Goal: Information Seeking & Learning: Learn about a topic

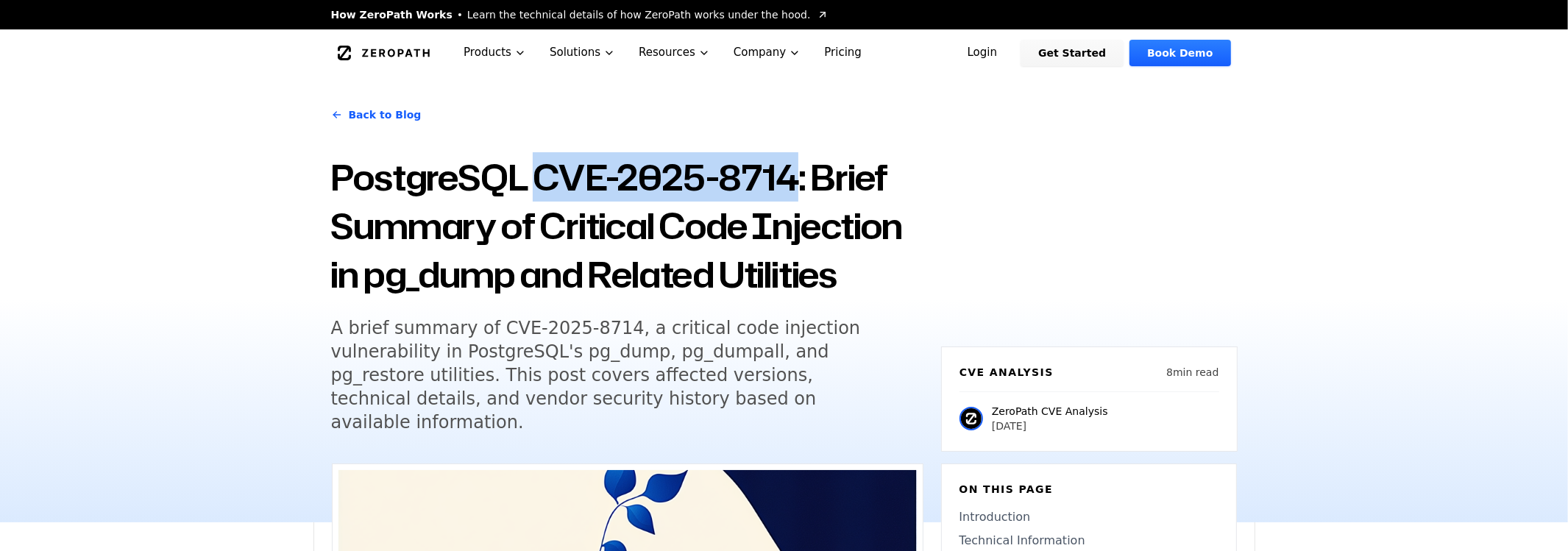
drag, startPoint x: 793, startPoint y: 168, endPoint x: 534, endPoint y: 179, distance: 259.2
click at [534, 179] on h1 "PostgreSQL CVE-2025-8714: Brief Summary of Critical Code Injection in pg_dump a…" at bounding box center [626, 225] width 592 height 146
copy h1 "CVE-2025-8714"
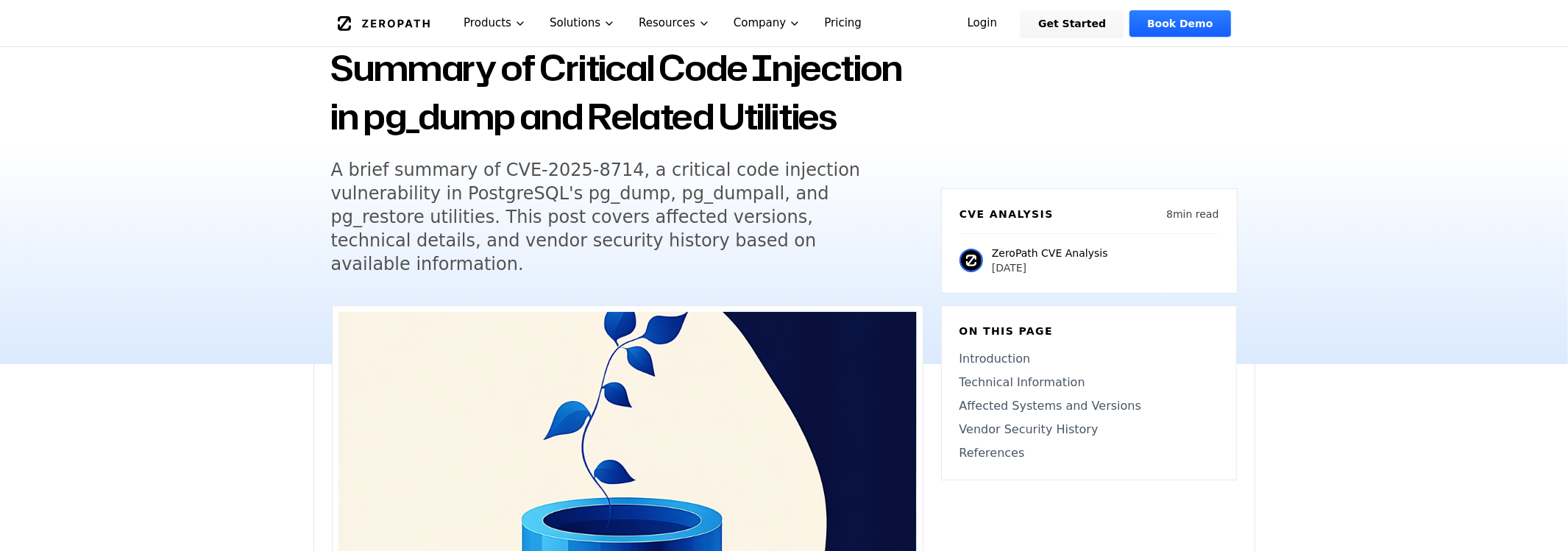
scroll to position [159, 0]
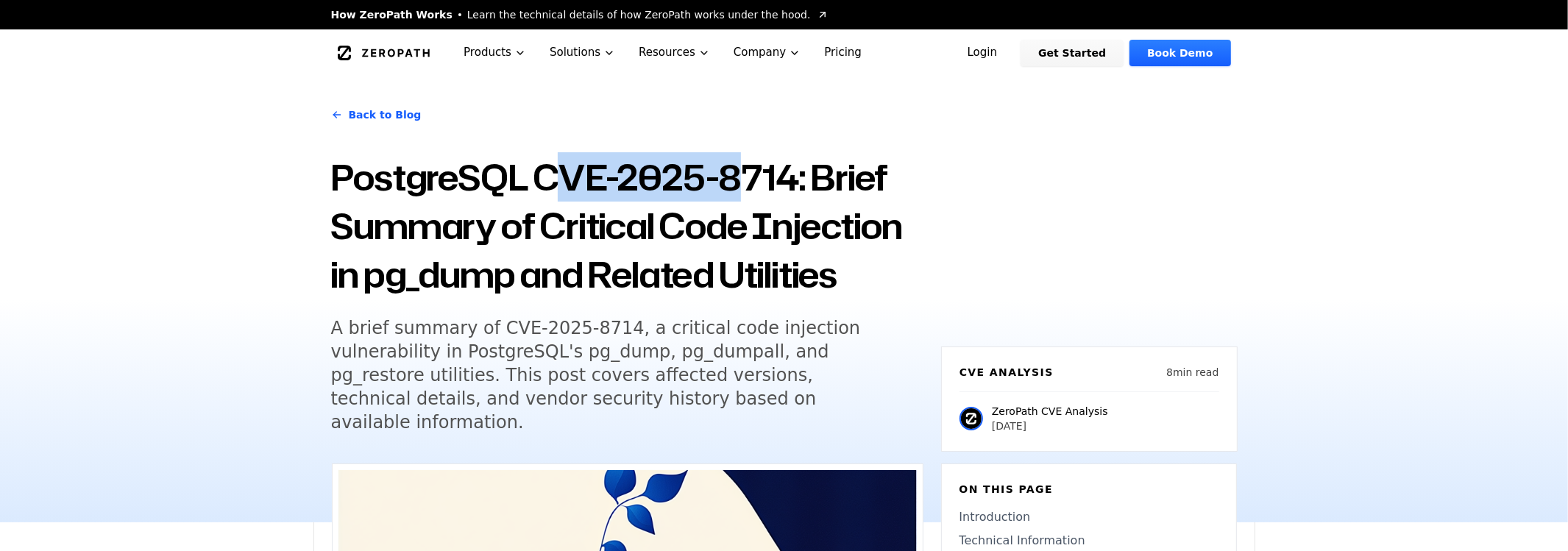
drag, startPoint x: 548, startPoint y: 176, endPoint x: 741, endPoint y: 176, distance: 193.0
click at [741, 176] on h1 "PostgreSQL CVE-2025-8714: Brief Summary of Critical Code Injection in pg_dump a…" at bounding box center [626, 225] width 592 height 146
drag, startPoint x: 774, startPoint y: 176, endPoint x: 781, endPoint y: 172, distance: 8.1
click at [776, 174] on h1 "PostgreSQL CVE-2025-8714: Brief Summary of Critical Code Injection in pg_dump a…" at bounding box center [626, 225] width 592 height 146
drag, startPoint x: 797, startPoint y: 170, endPoint x: 545, endPoint y: 166, distance: 252.0
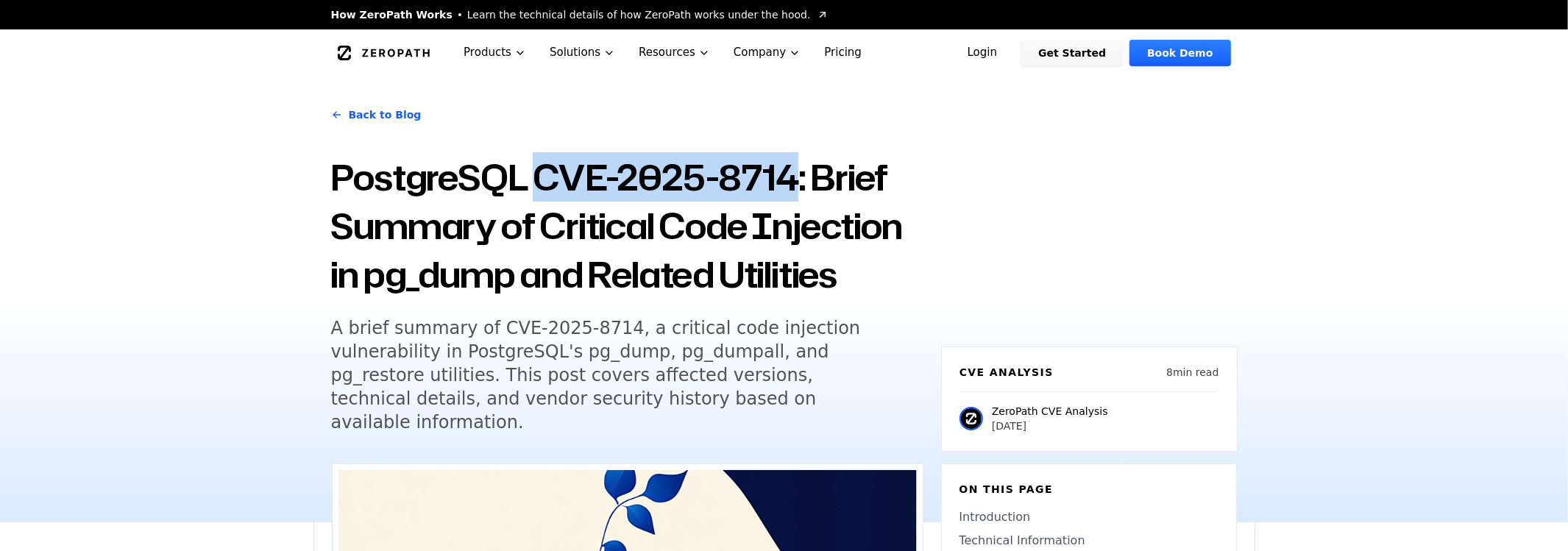
click at [545, 166] on h1 "PostgreSQL CVE-2025-8714: Brief Summary of Critical Code Injection in pg_dump a…" at bounding box center [626, 225] width 592 height 146
copy h1 "CVE-2025-8714"
click at [622, 168] on h1 "PostgreSQL CVE-2025-8714: Brief Summary of Critical Code Injection in pg_dump a…" at bounding box center [626, 225] width 592 height 146
drag, startPoint x: 622, startPoint y: 179, endPoint x: 795, endPoint y: 178, distance: 173.0
click at [795, 178] on h1 "PostgreSQL CVE-2025-8714: Brief Summary of Critical Code Injection in pg_dump a…" at bounding box center [626, 225] width 592 height 146
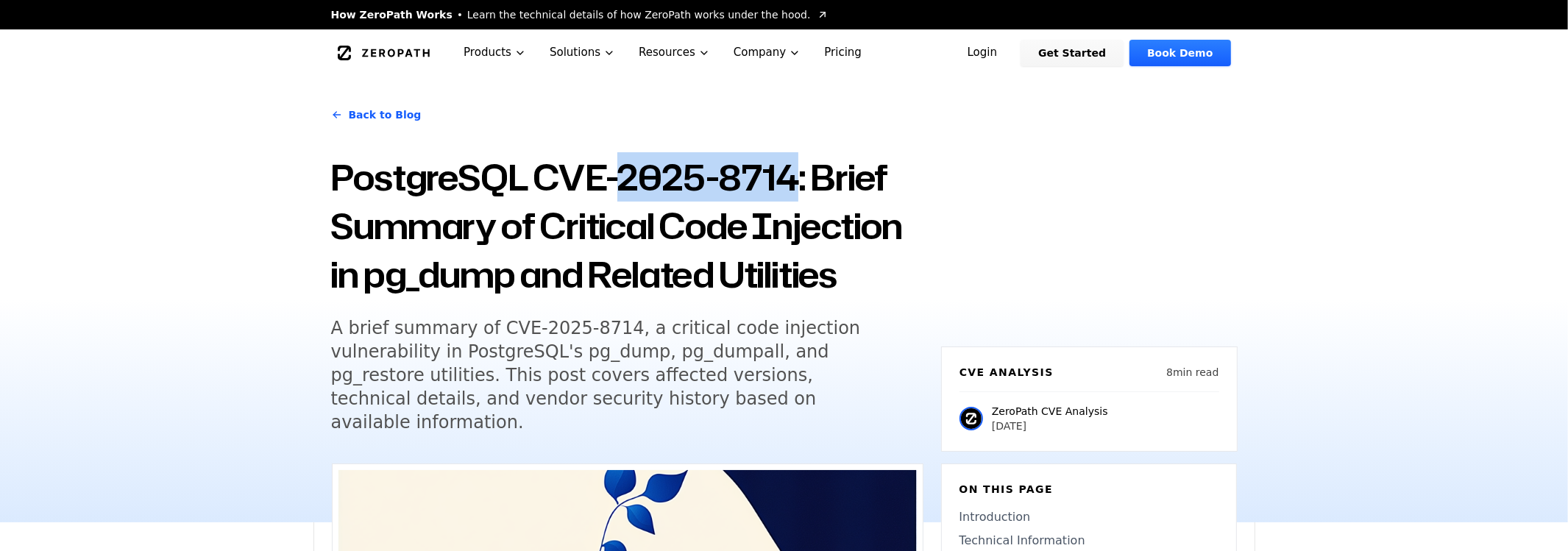
copy h1 "2025-8714"
